Goal: Communication & Community: Ask a question

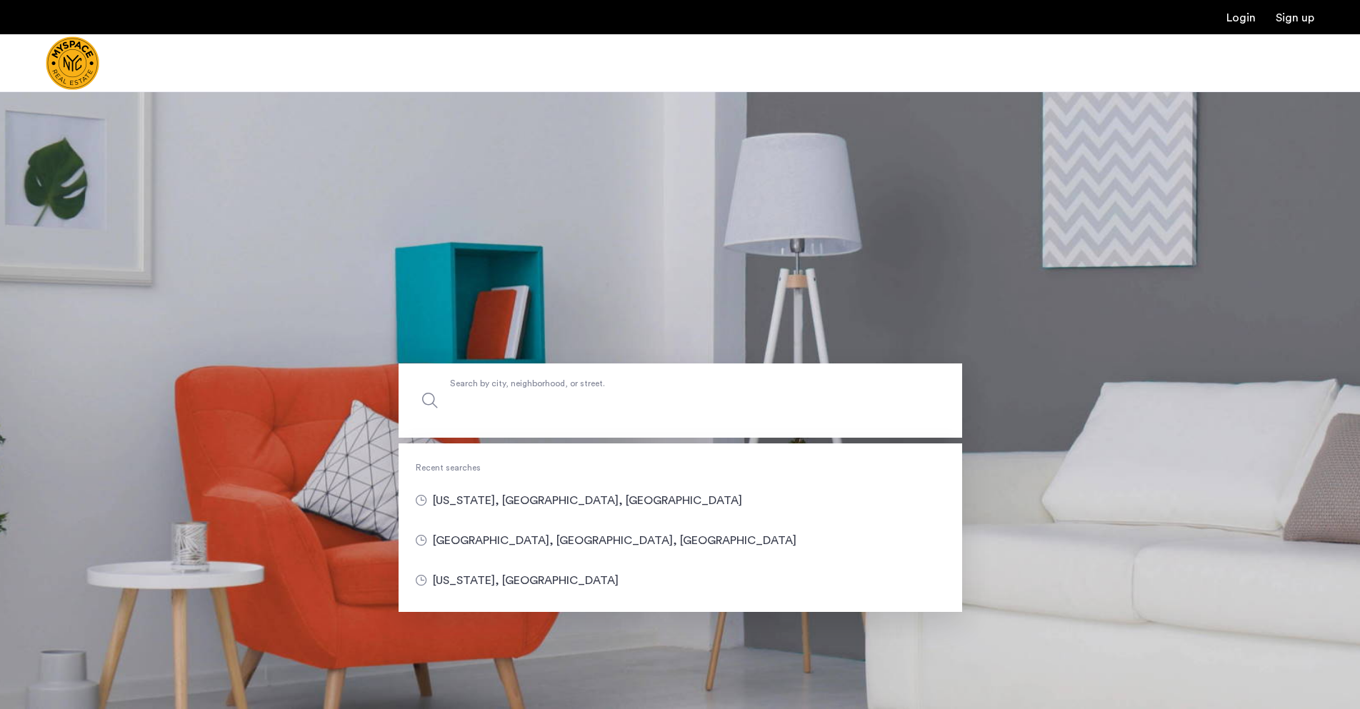
click at [575, 378] on label "Search by city, neighborhood, or street." at bounding box center [681, 401] width 564 height 74
click at [575, 378] on input "Search by city, neighborhood, or street." at bounding box center [681, 401] width 564 height 74
type input "**********"
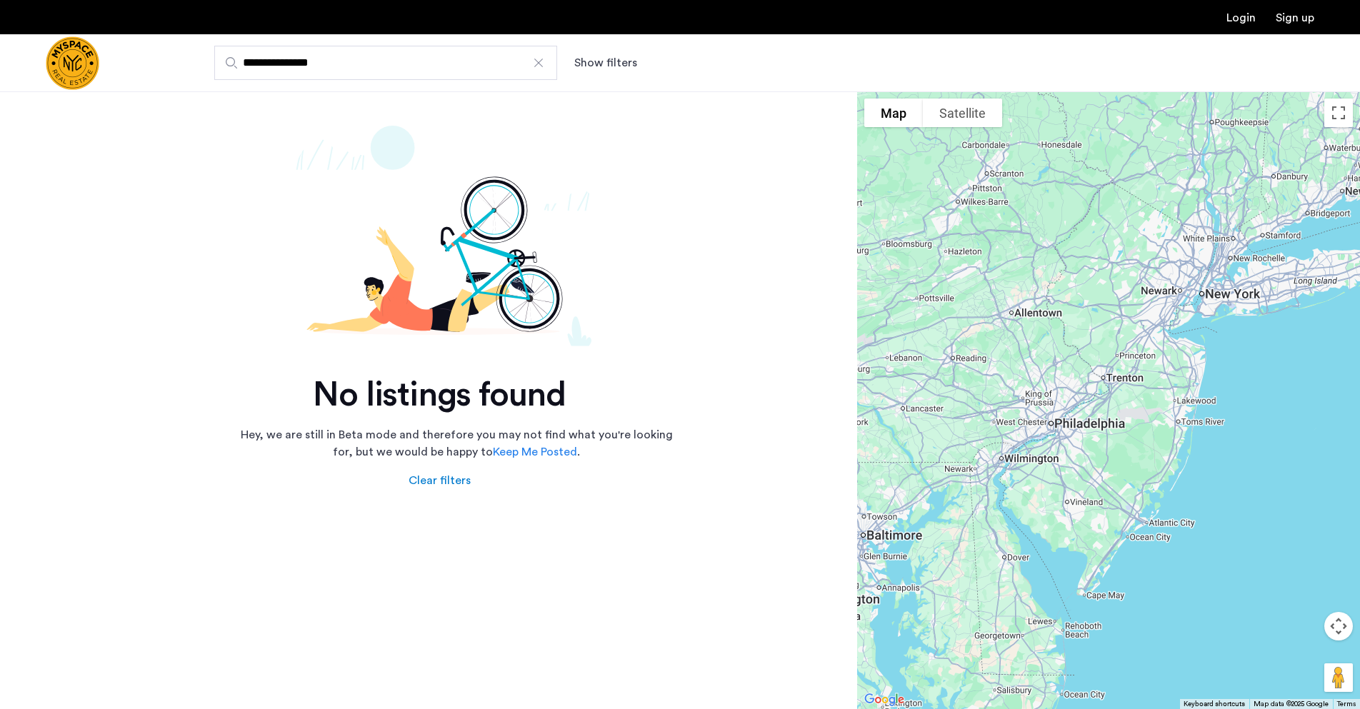
click at [541, 452] on link "Keep Me Posted" at bounding box center [535, 452] width 84 height 17
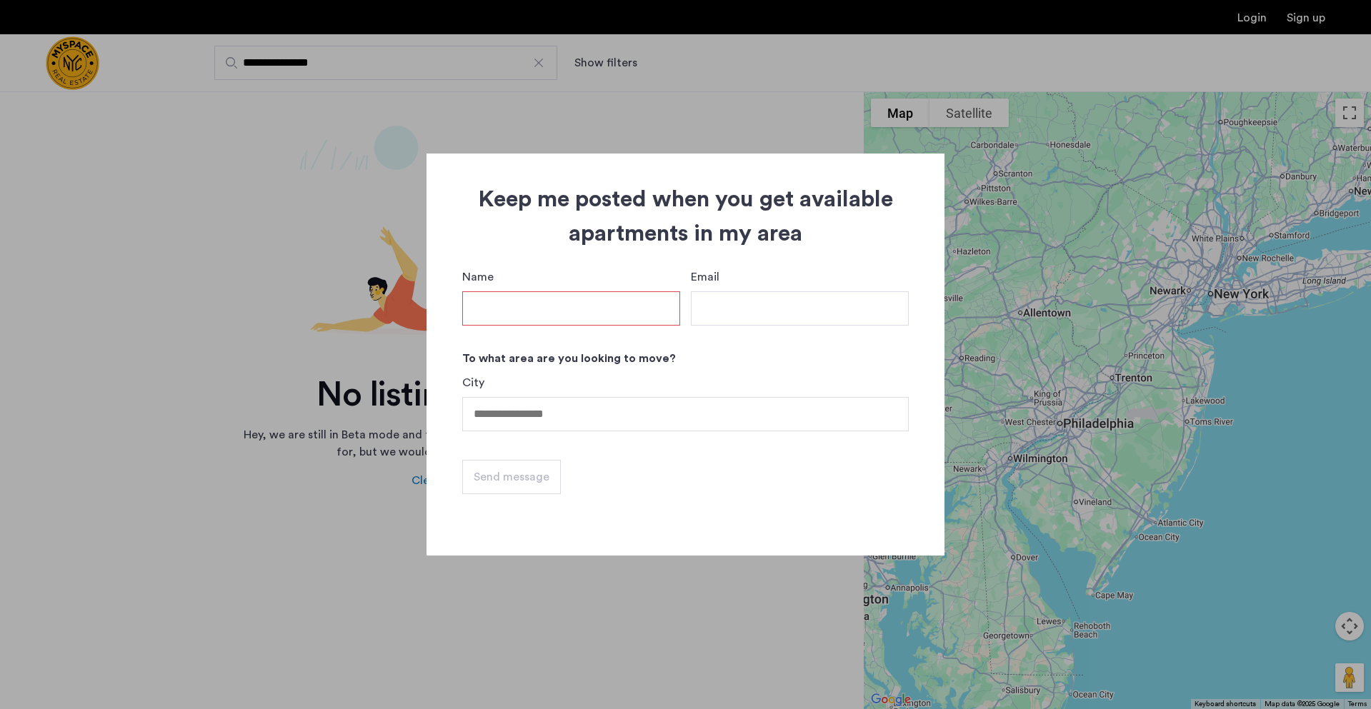
click at [464, 104] on div at bounding box center [685, 354] width 1371 height 709
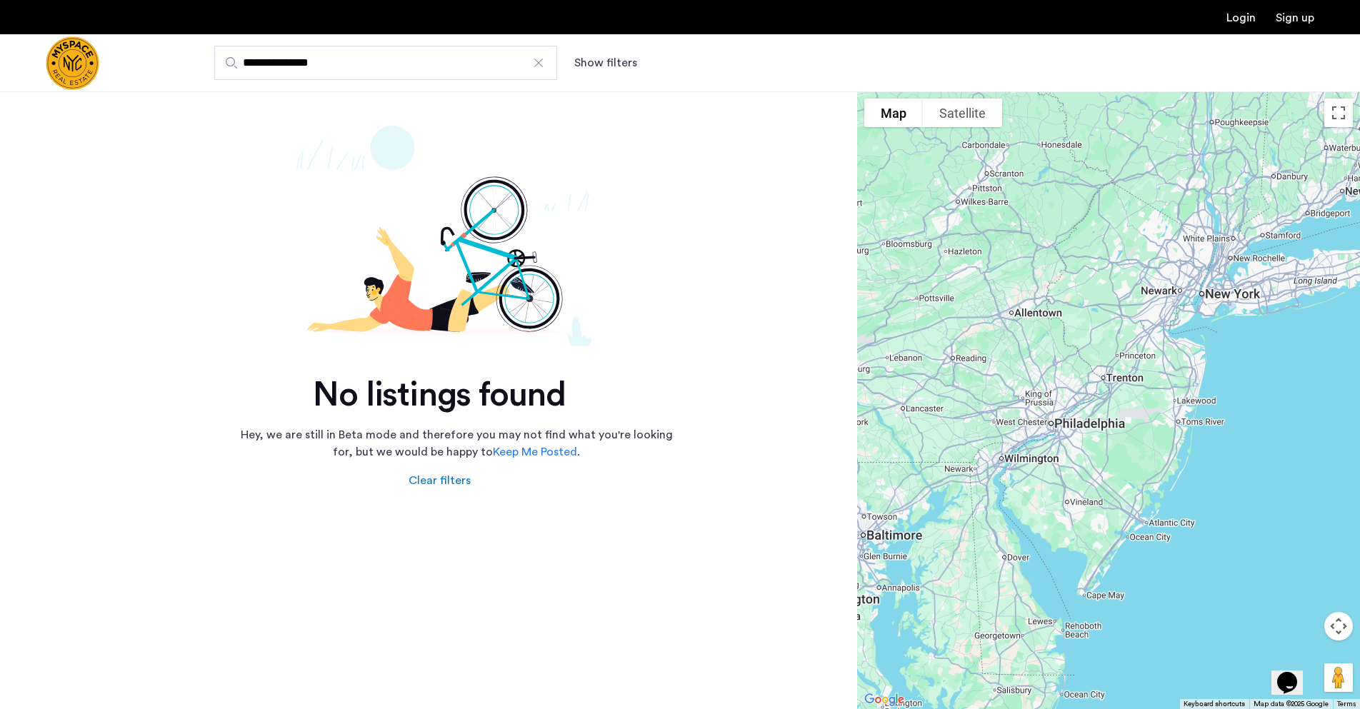
click at [1282, 18] on link "Sign up" at bounding box center [1295, 17] width 39 height 11
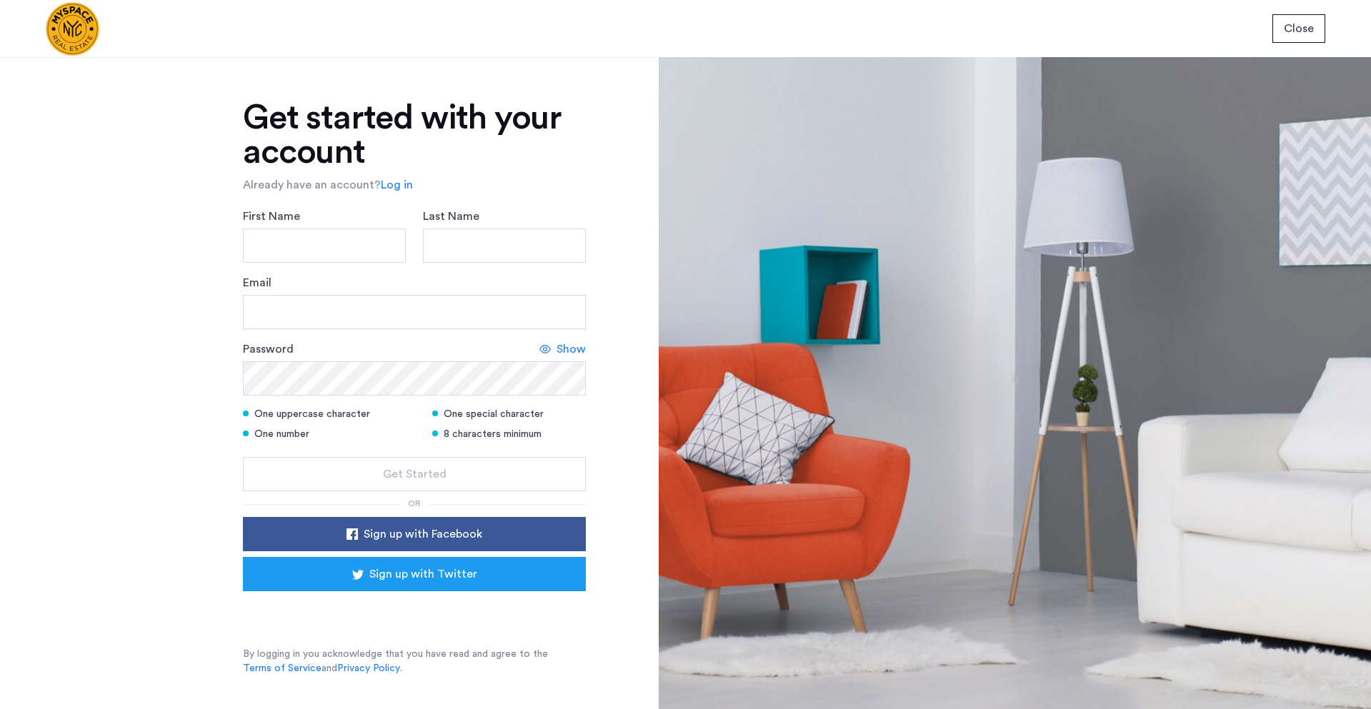
click at [401, 181] on link "Log in" at bounding box center [397, 184] width 32 height 17
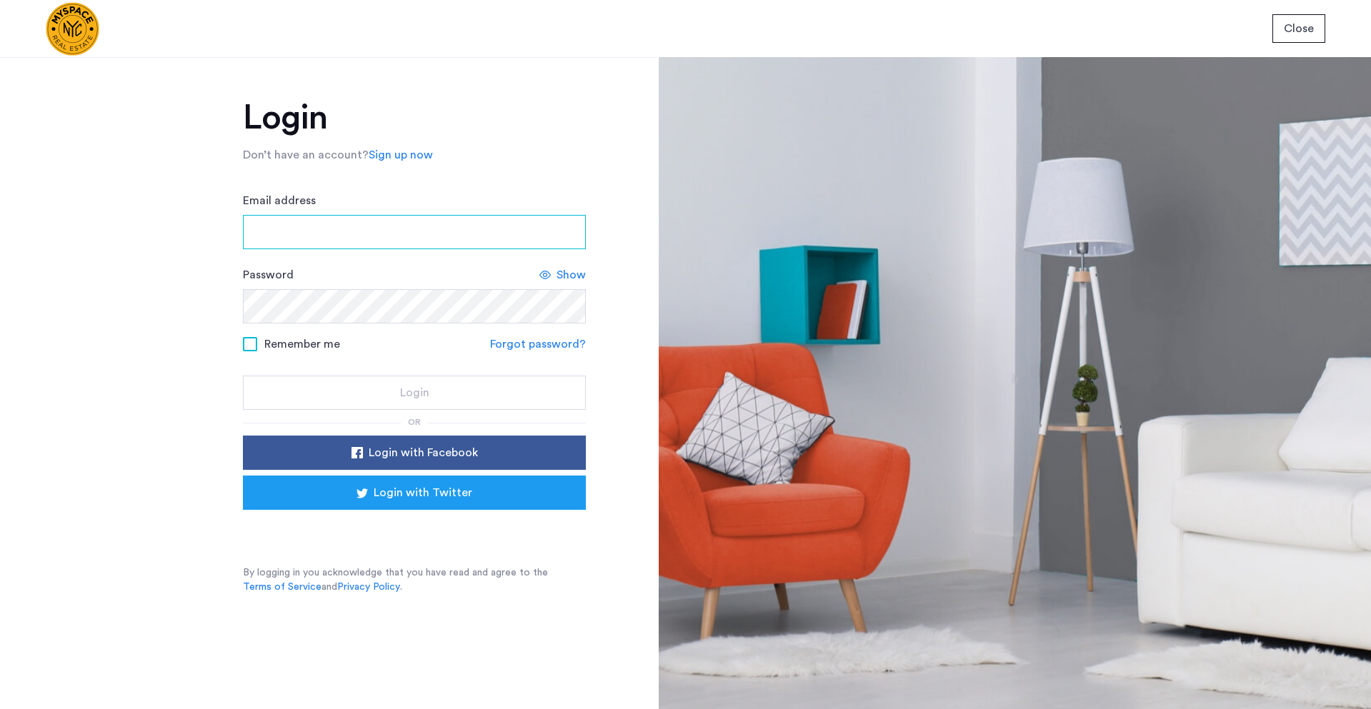
click at [320, 219] on input "Email address" at bounding box center [414, 232] width 343 height 34
type input "**********"
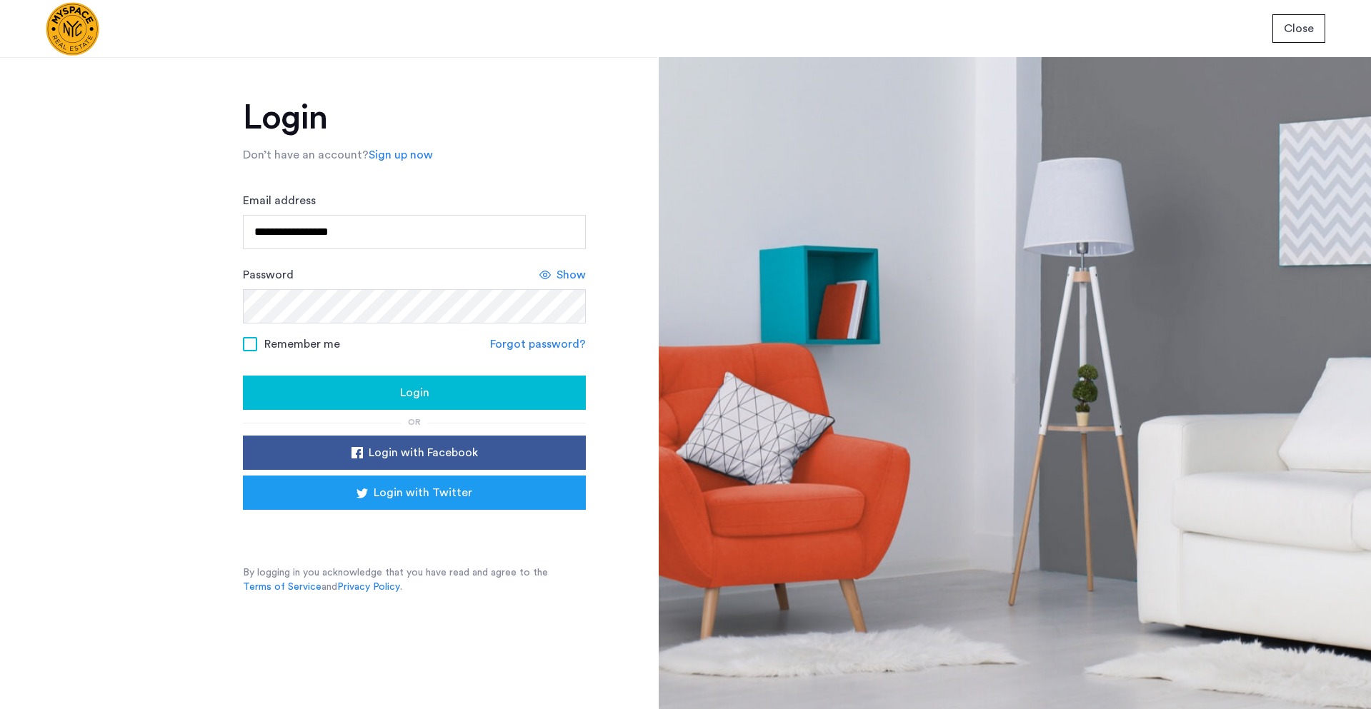
click at [244, 349] on span at bounding box center [250, 344] width 14 height 14
click at [348, 382] on button "Login" at bounding box center [414, 393] width 343 height 34
click at [320, 399] on div "Login" at bounding box center [414, 392] width 320 height 17
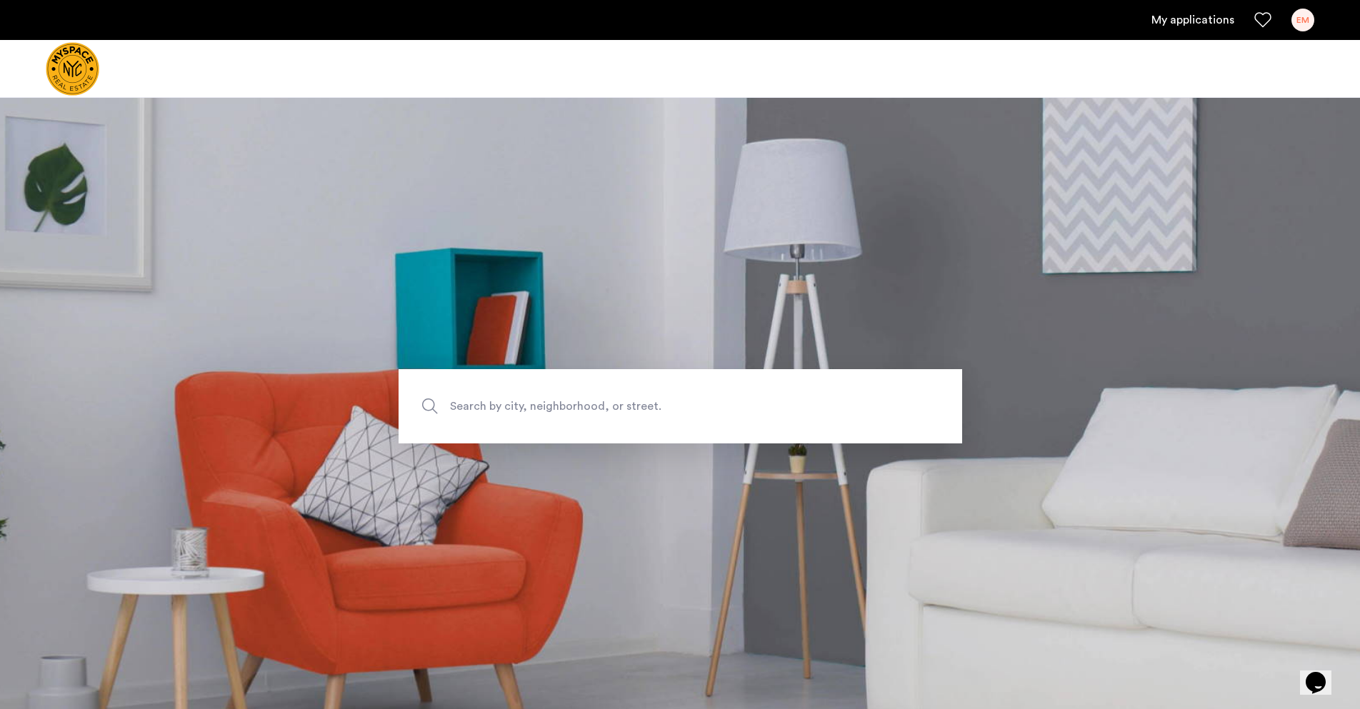
click at [1295, 17] on div "EM" at bounding box center [1303, 20] width 23 height 23
click at [1183, 27] on div at bounding box center [680, 354] width 1360 height 709
click at [1187, 17] on link "My applications" at bounding box center [1193, 19] width 83 height 17
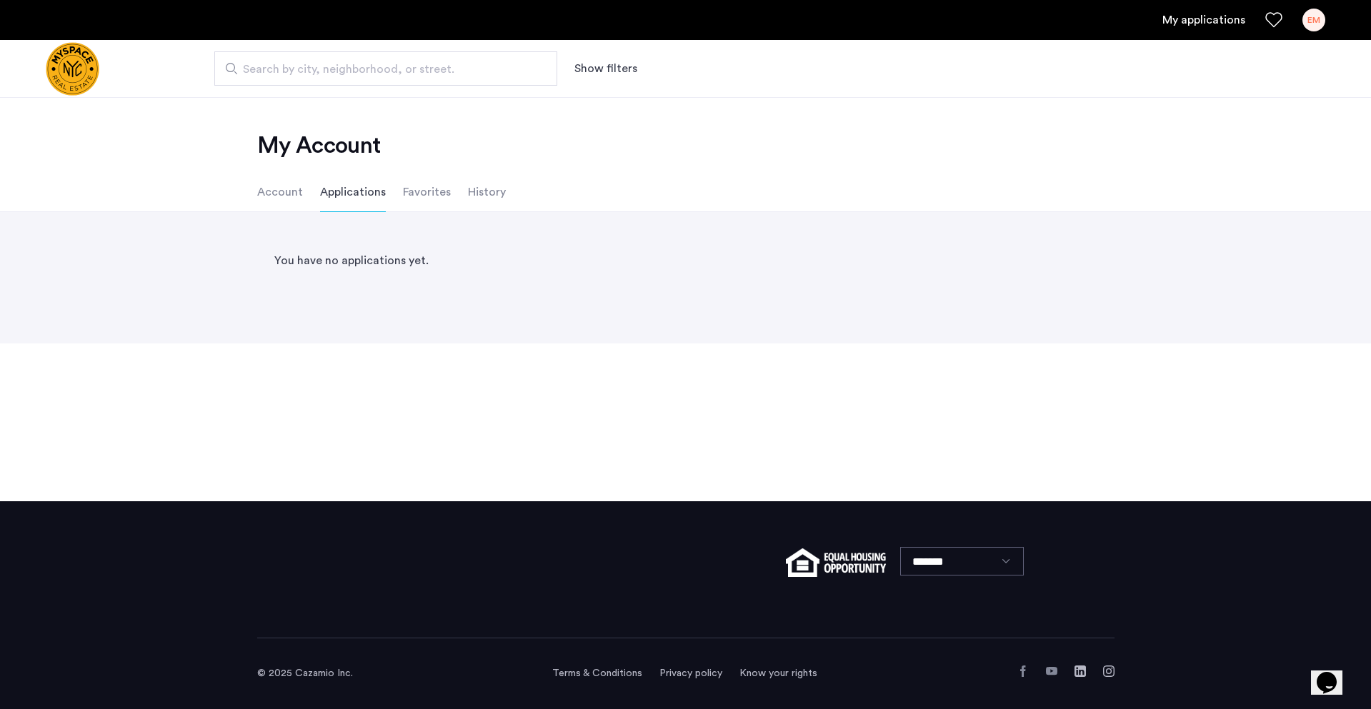
click at [278, 191] on li "Account" at bounding box center [280, 192] width 46 height 40
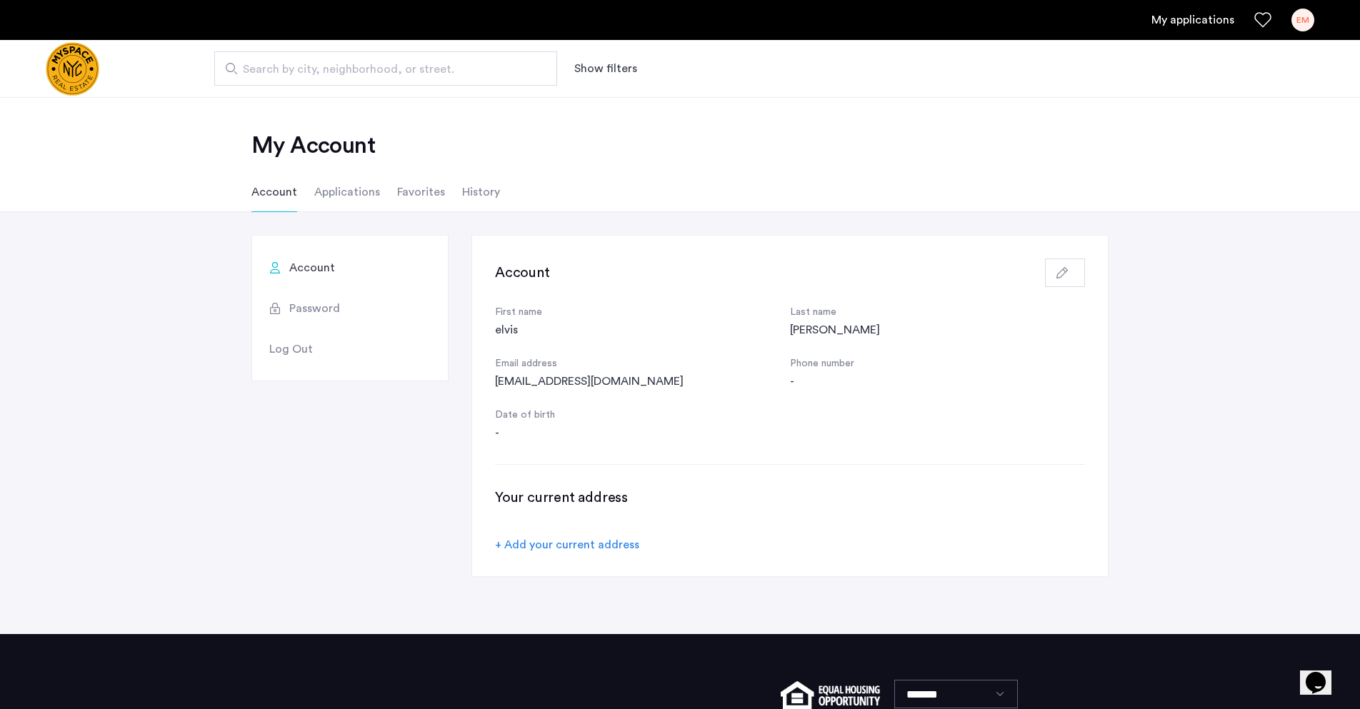
click at [411, 196] on li "Favorites" at bounding box center [421, 192] width 48 height 40
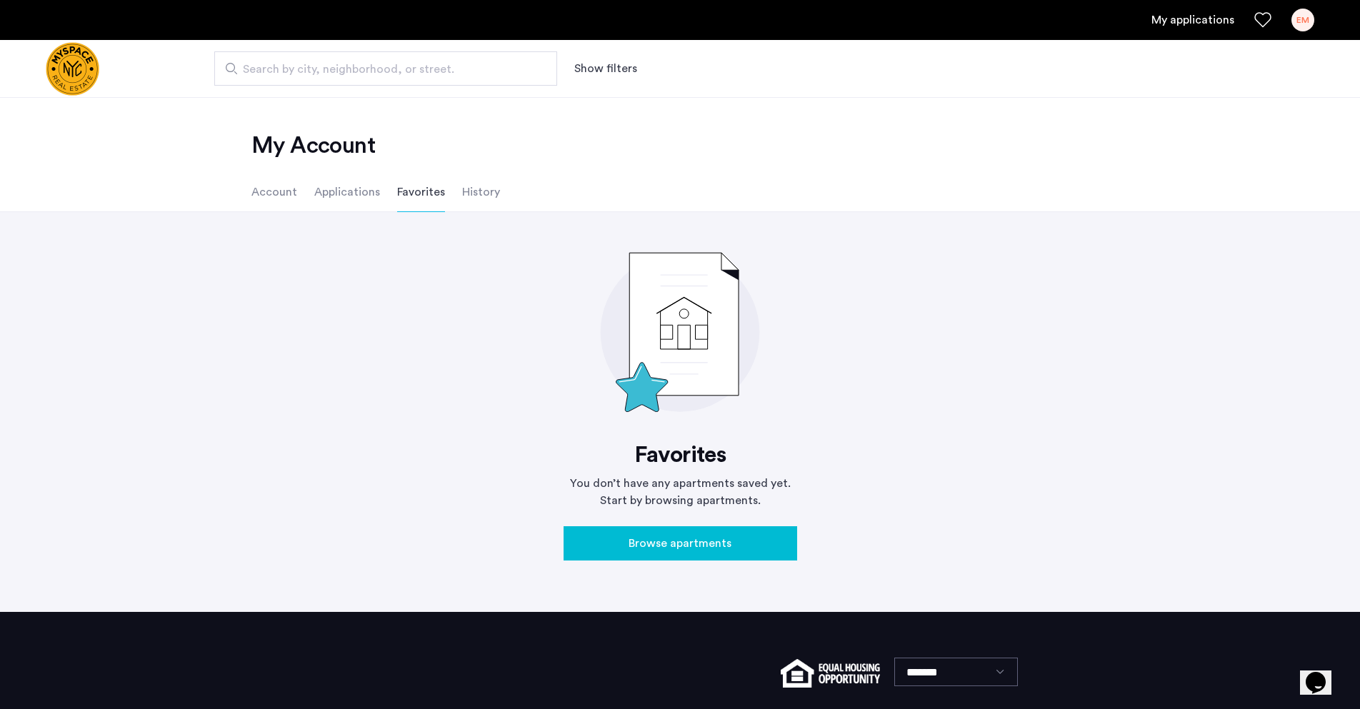
click at [476, 189] on li "History" at bounding box center [481, 192] width 38 height 40
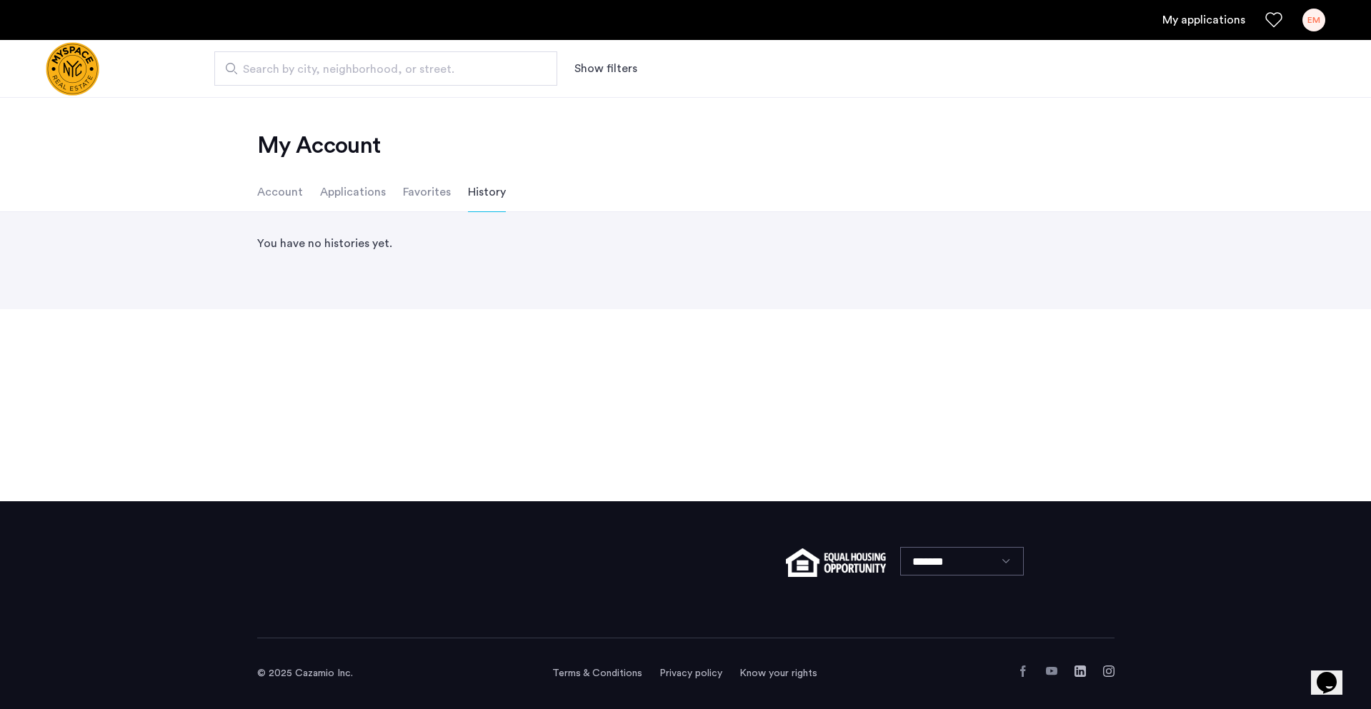
click at [422, 199] on li "Favorites" at bounding box center [427, 192] width 48 height 40
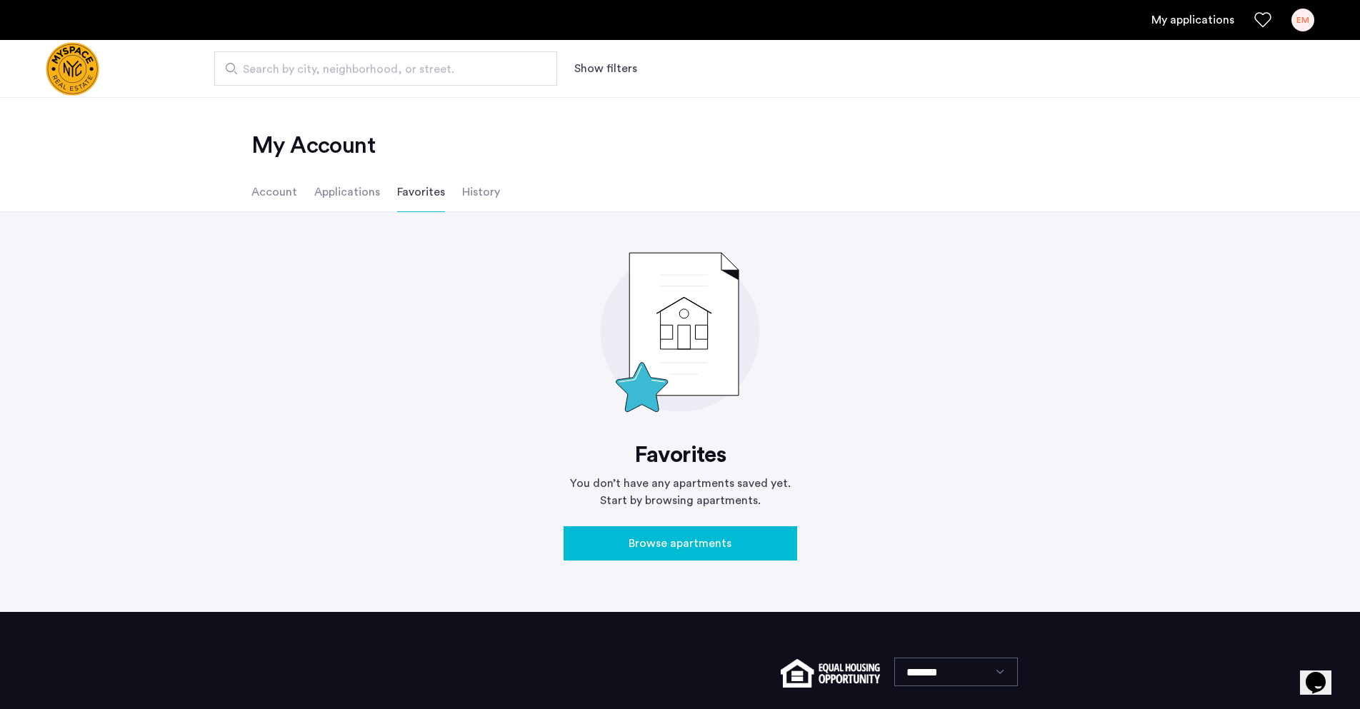
click at [712, 541] on span "Browse apartments" at bounding box center [680, 543] width 103 height 17
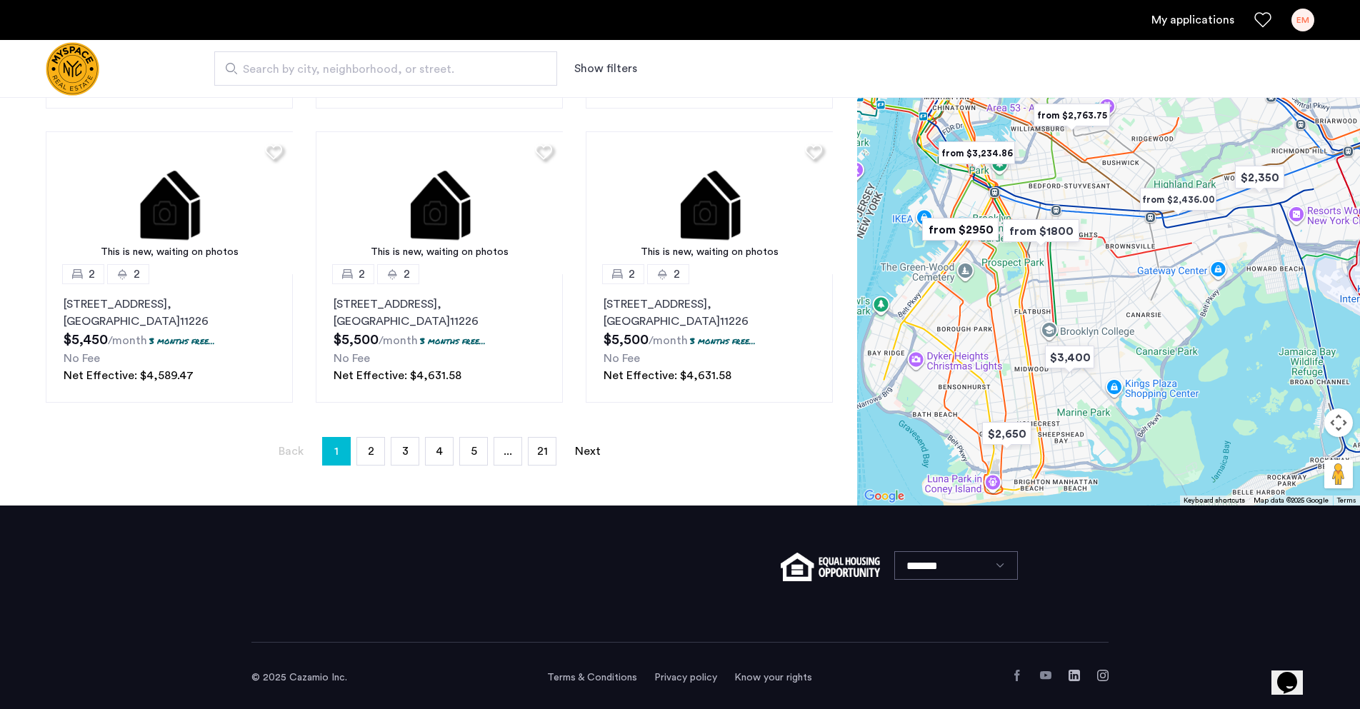
scroll to position [949, 0]
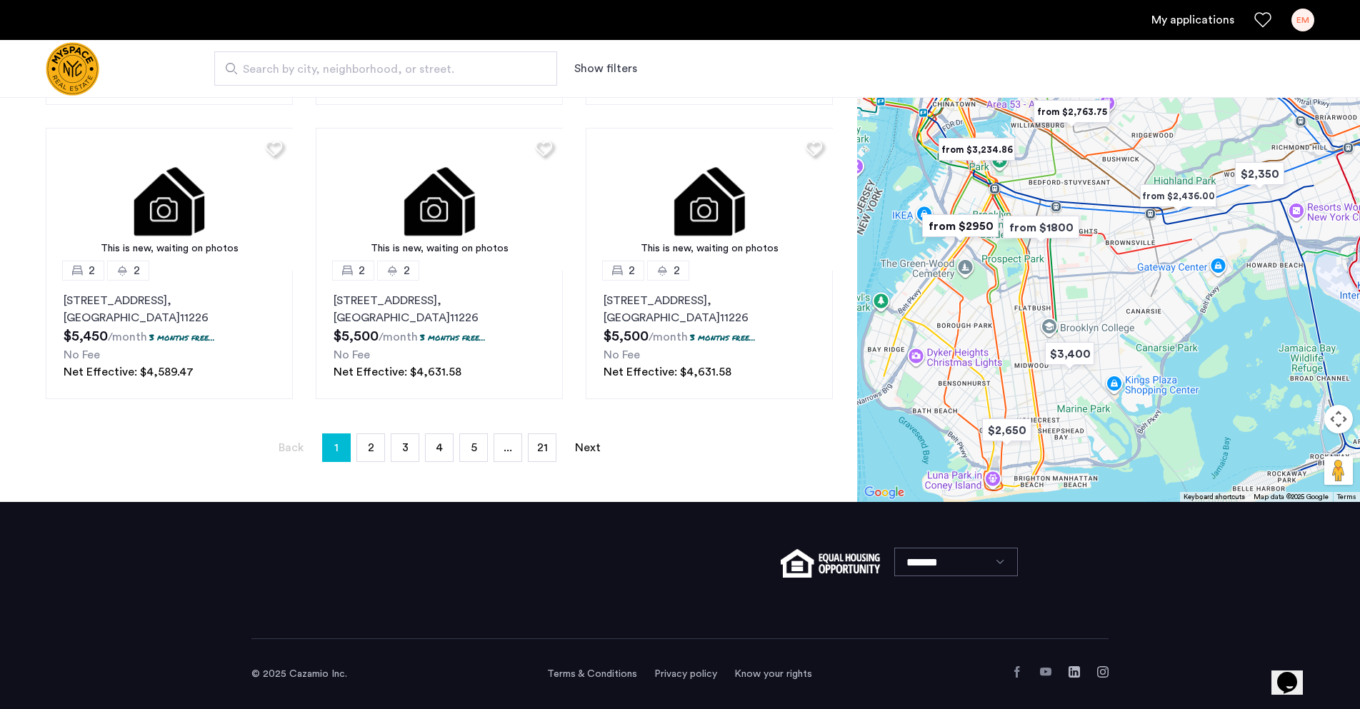
click at [1292, 672] on icon "Chat widget" at bounding box center [1287, 682] width 20 height 21
click at [1212, 709] on input "* Name" at bounding box center [1163, 722] width 101 height 14
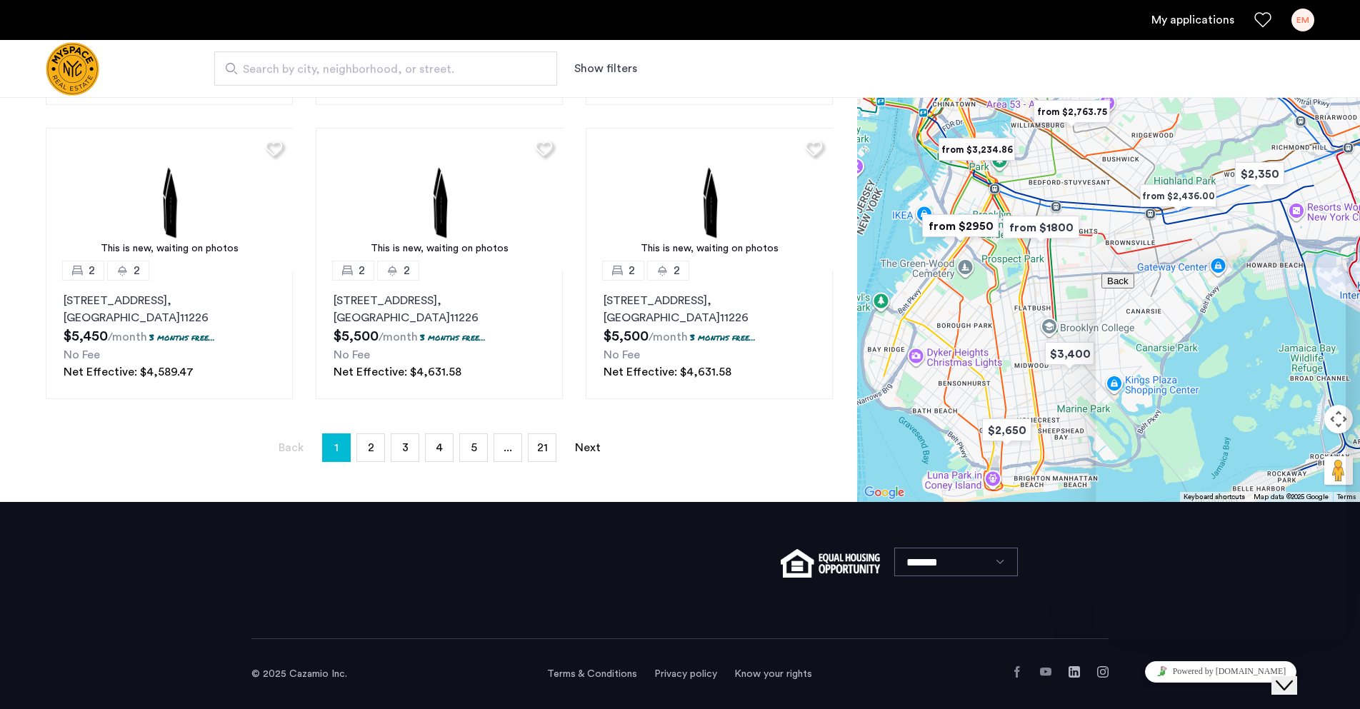
type input "**********"
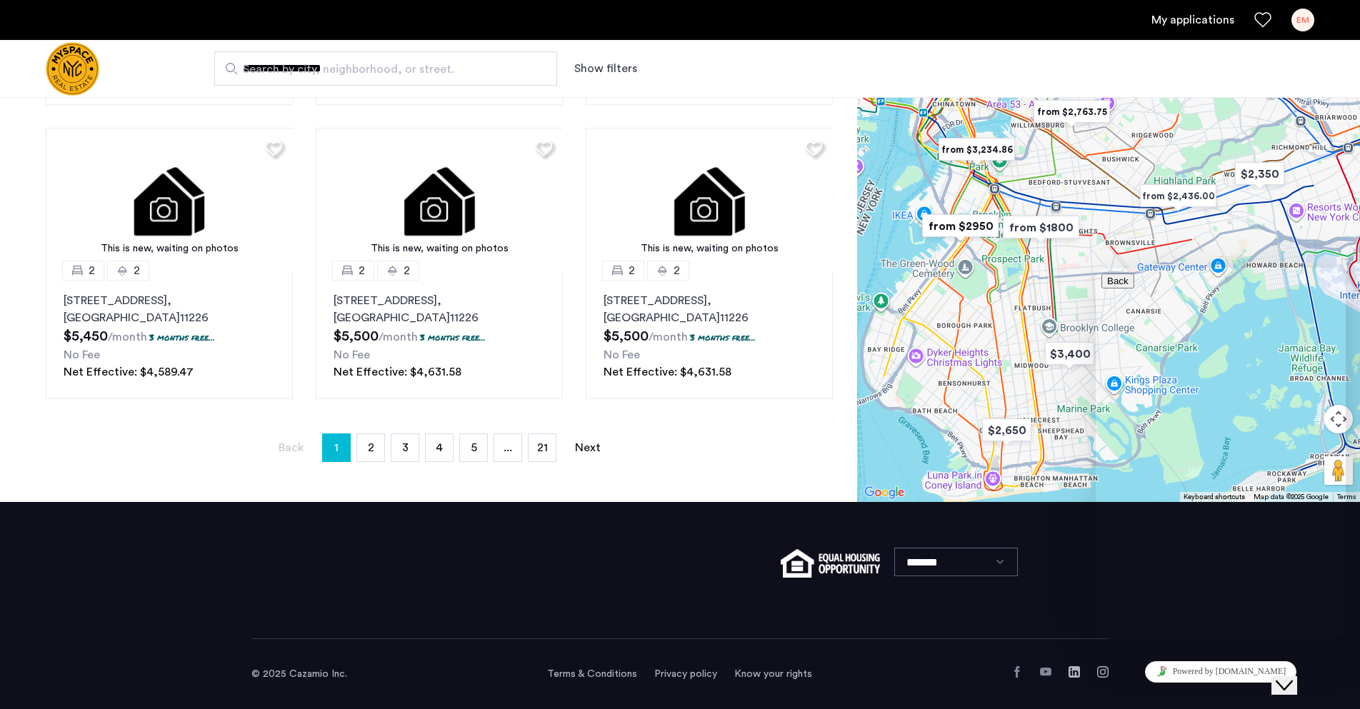
type input "**********"
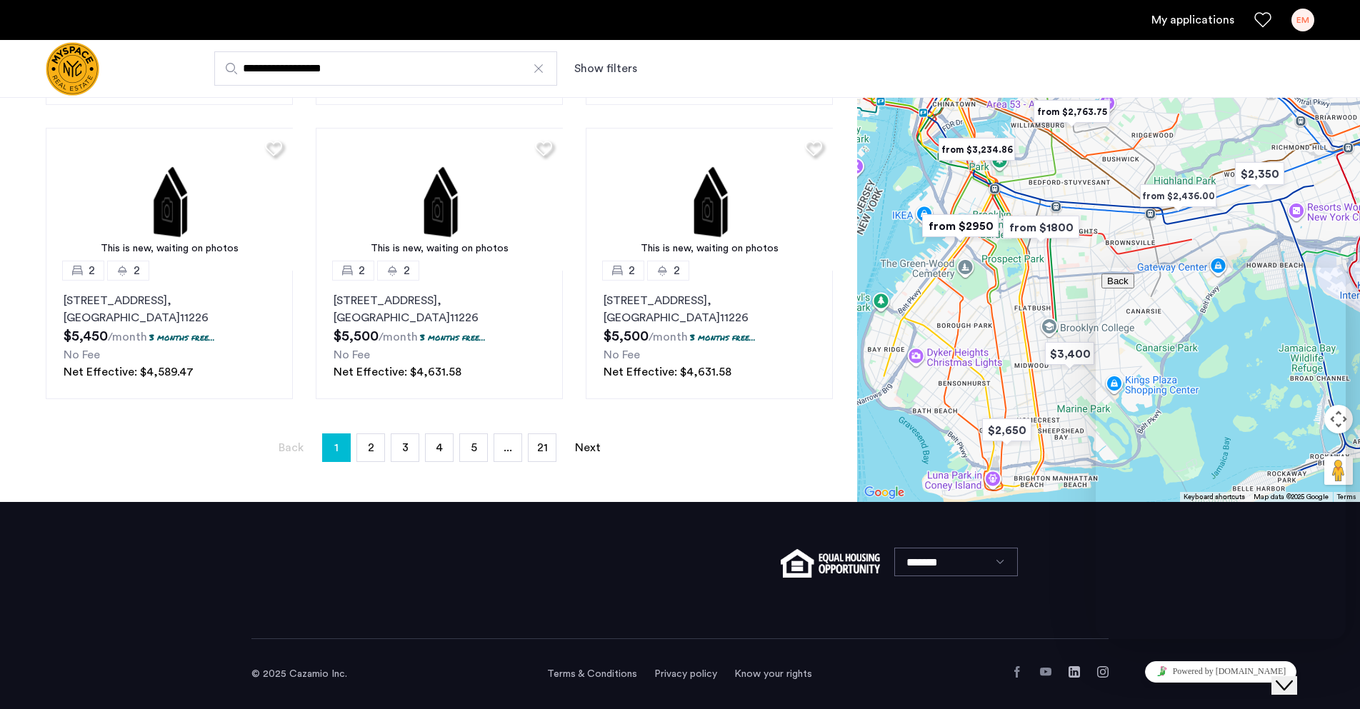
drag, startPoint x: 1213, startPoint y: 564, endPoint x: 1263, endPoint y: 511, distance: 72.2
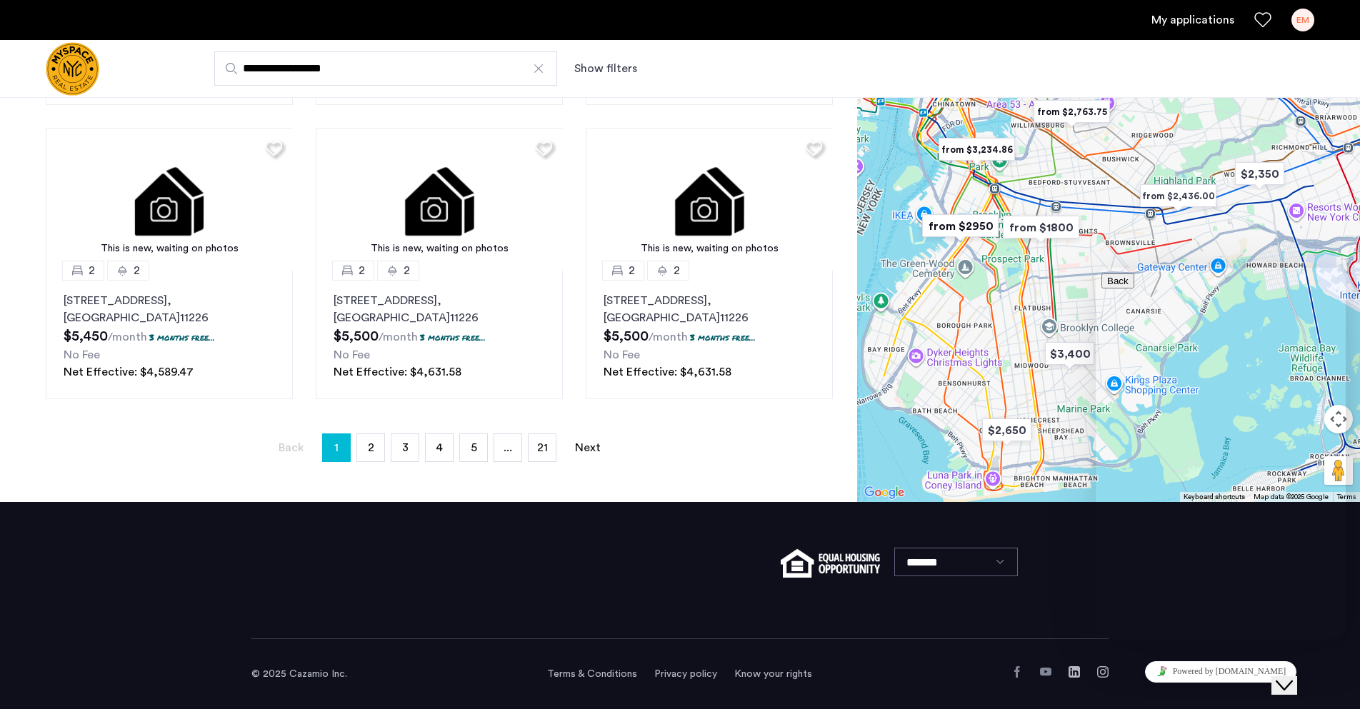
type textarea "**********"
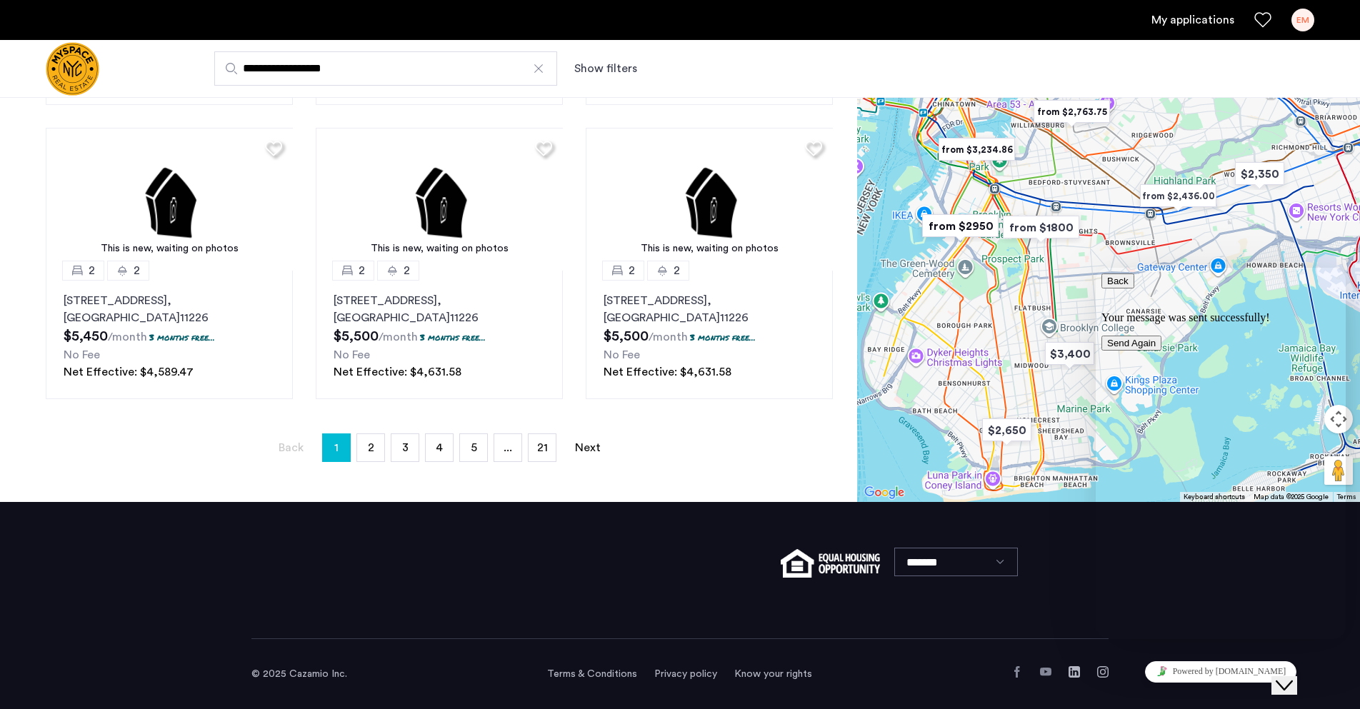
drag, startPoint x: 1238, startPoint y: 503, endPoint x: 1267, endPoint y: 487, distance: 33.2
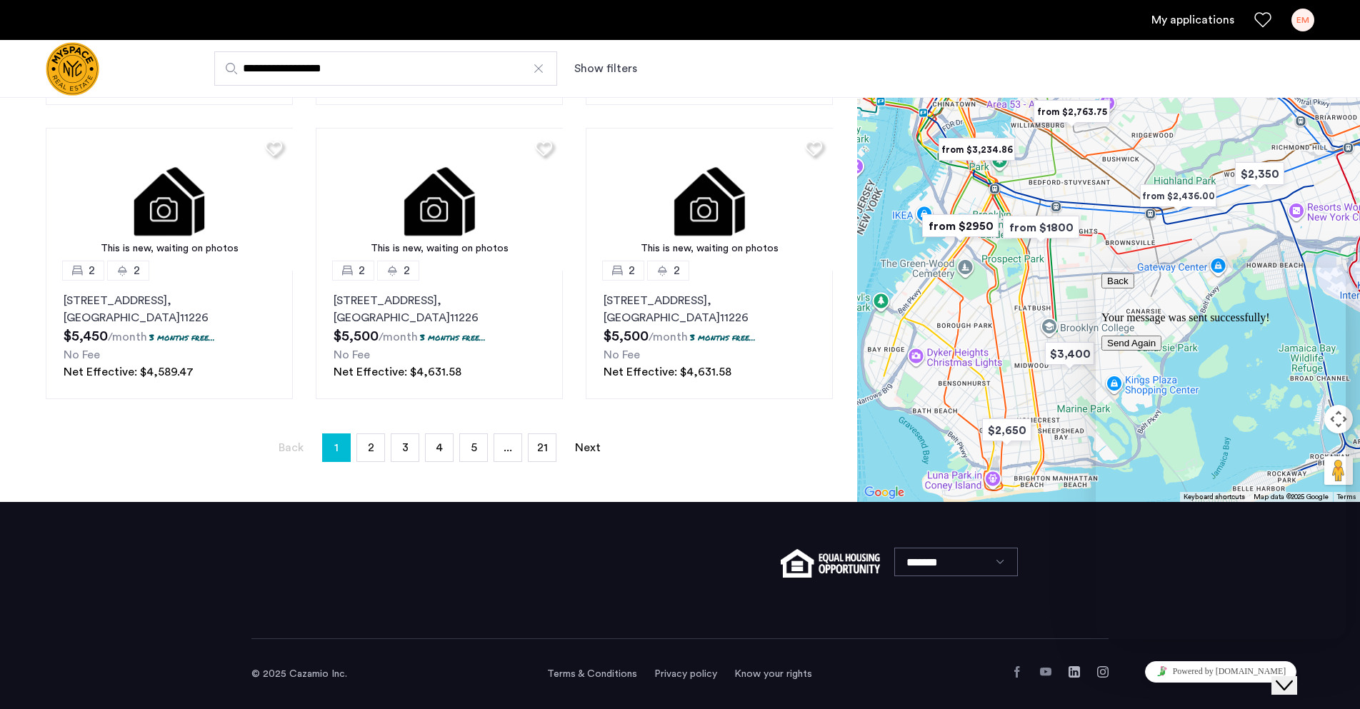
click at [1268, 351] on div "Your message was sent successfully! Send Again" at bounding box center [1221, 330] width 239 height 39
click at [1162, 351] on button "Send Again" at bounding box center [1132, 343] width 60 height 15
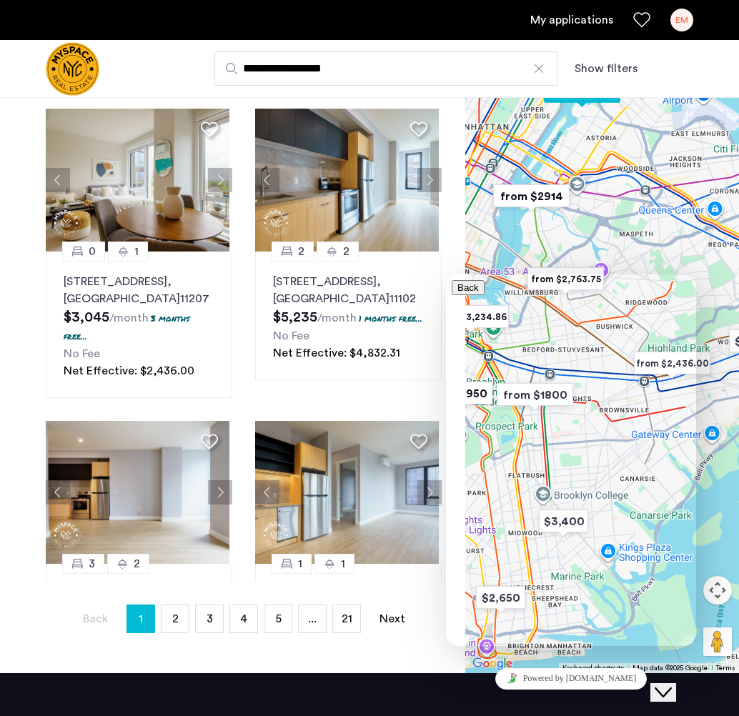
scroll to position [0, 0]
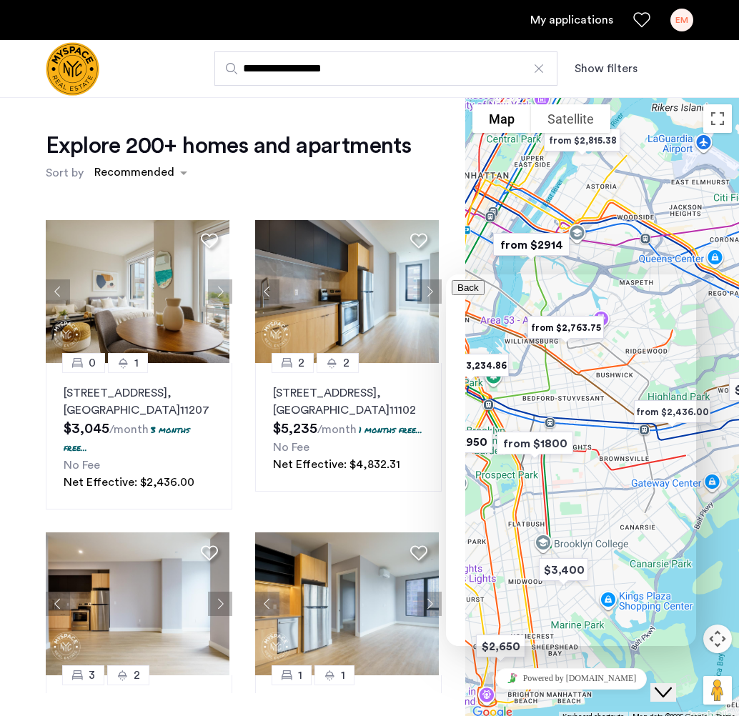
click at [81, 61] on img "Cazamio logo" at bounding box center [73, 69] width 54 height 54
